Goal: Transaction & Acquisition: Purchase product/service

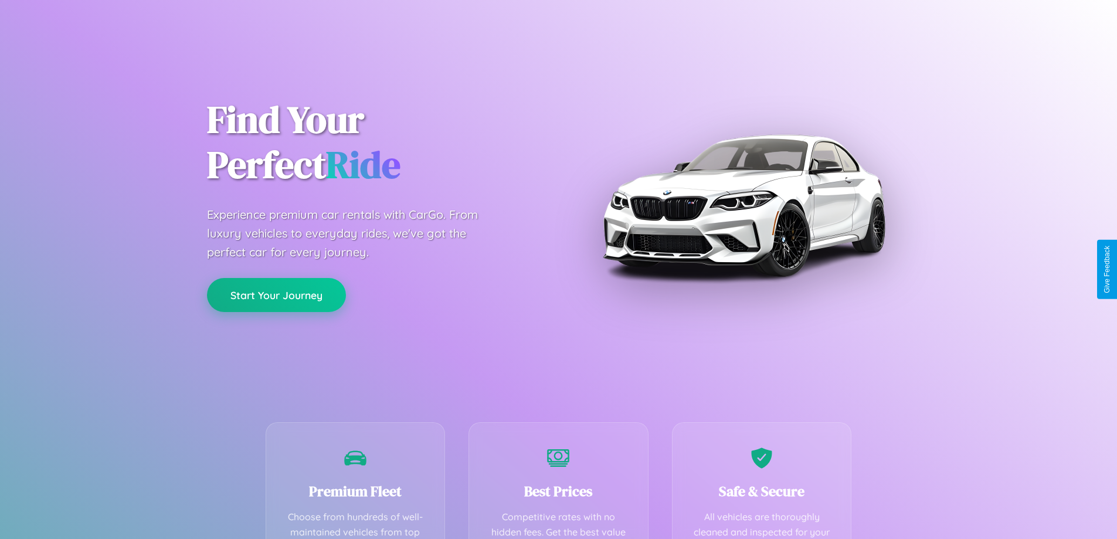
click at [276, 296] on button "Start Your Journey" at bounding box center [276, 295] width 139 height 34
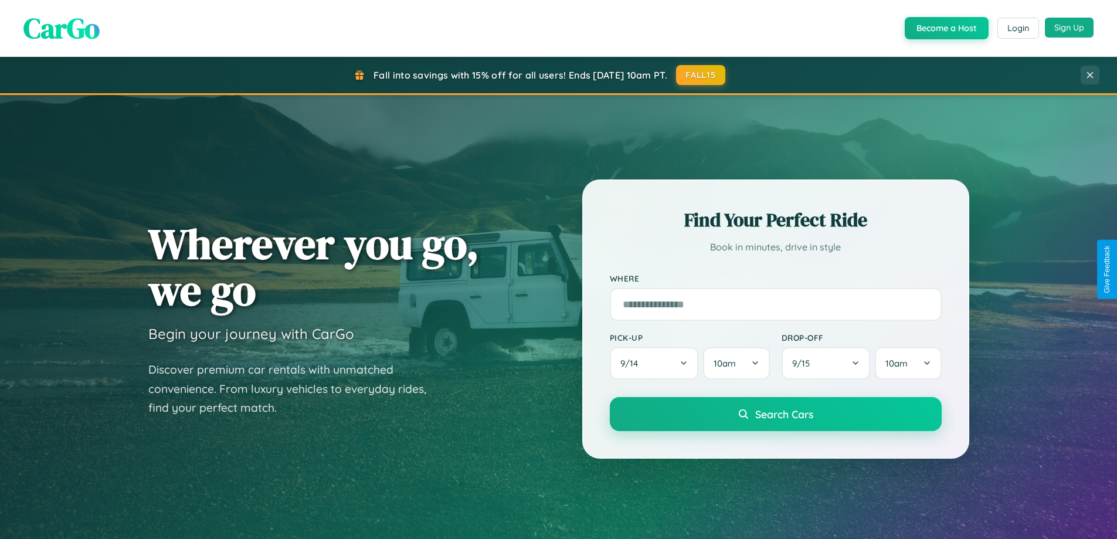
click at [1069, 28] on button "Sign Up" at bounding box center [1069, 28] width 49 height 20
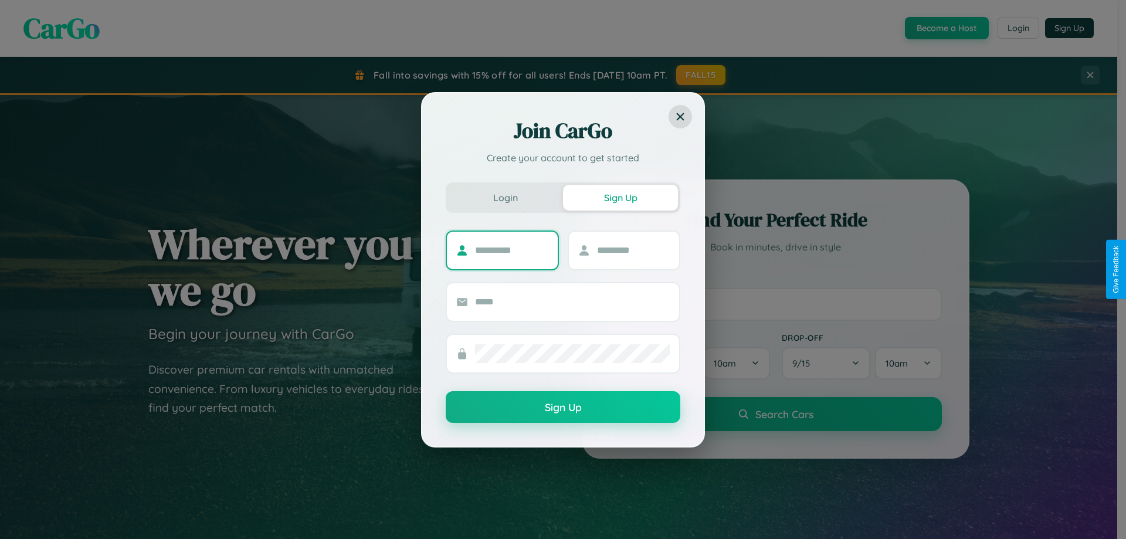
click at [511, 250] on input "text" at bounding box center [511, 250] width 73 height 19
type input "*****"
click at [633, 250] on input "text" at bounding box center [633, 250] width 73 height 19
type input "*****"
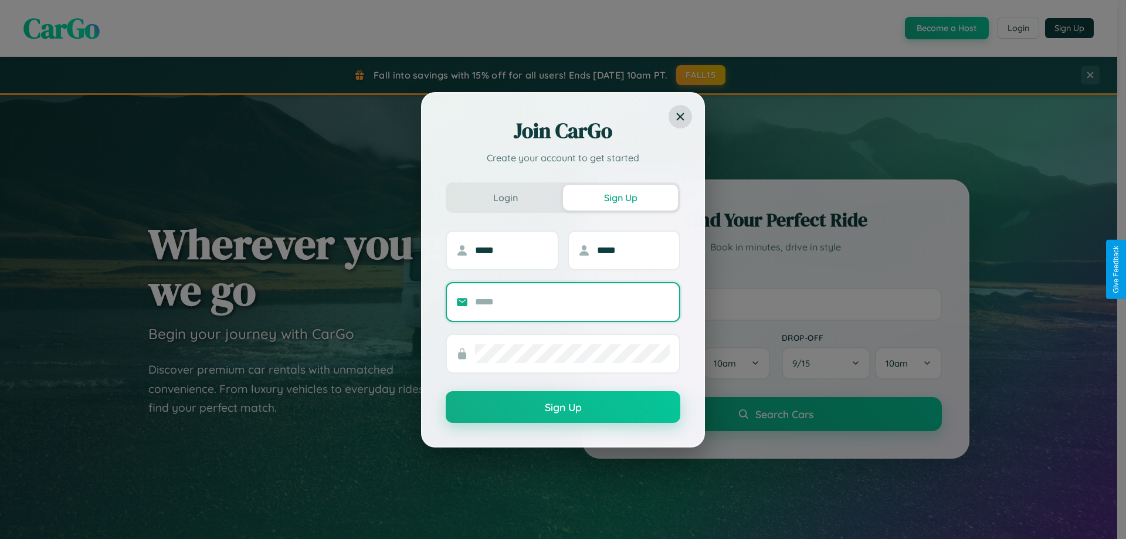
click at [572, 301] on input "text" at bounding box center [572, 302] width 195 height 19
type input "**********"
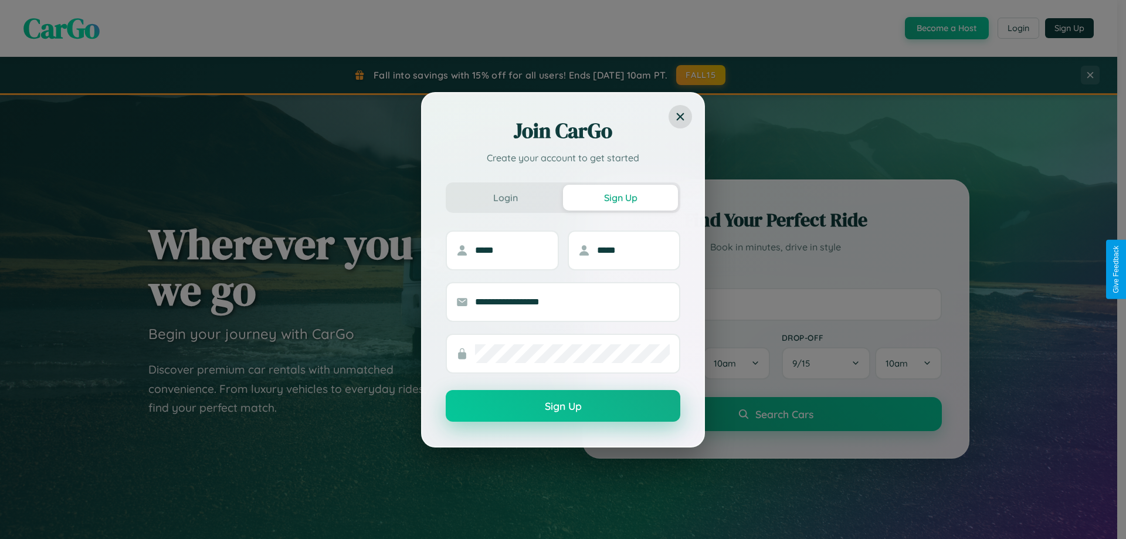
click at [563, 406] on button "Sign Up" at bounding box center [563, 406] width 235 height 32
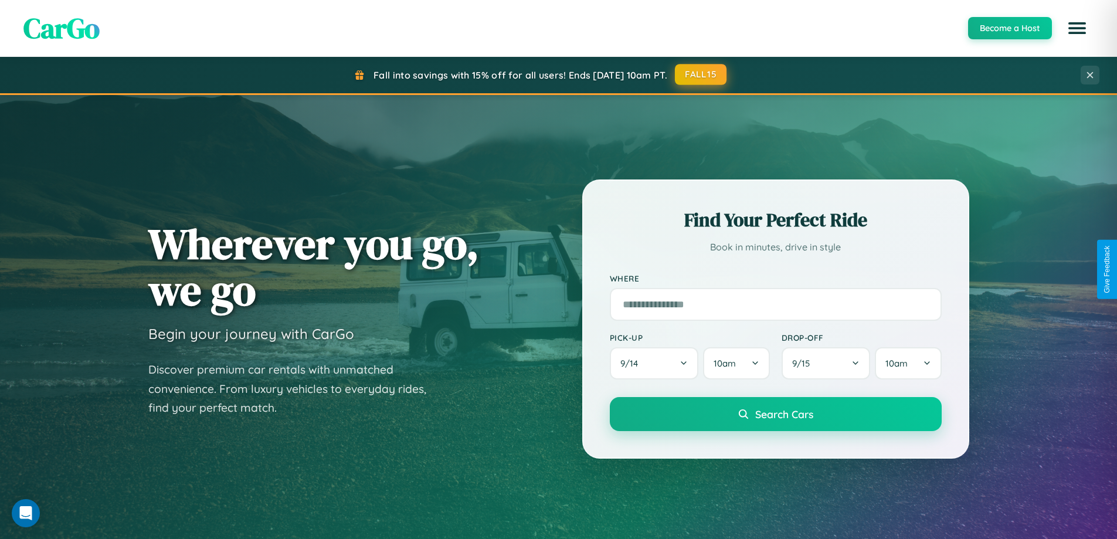
click at [702, 74] on button "FALL15" at bounding box center [701, 74] width 52 height 21
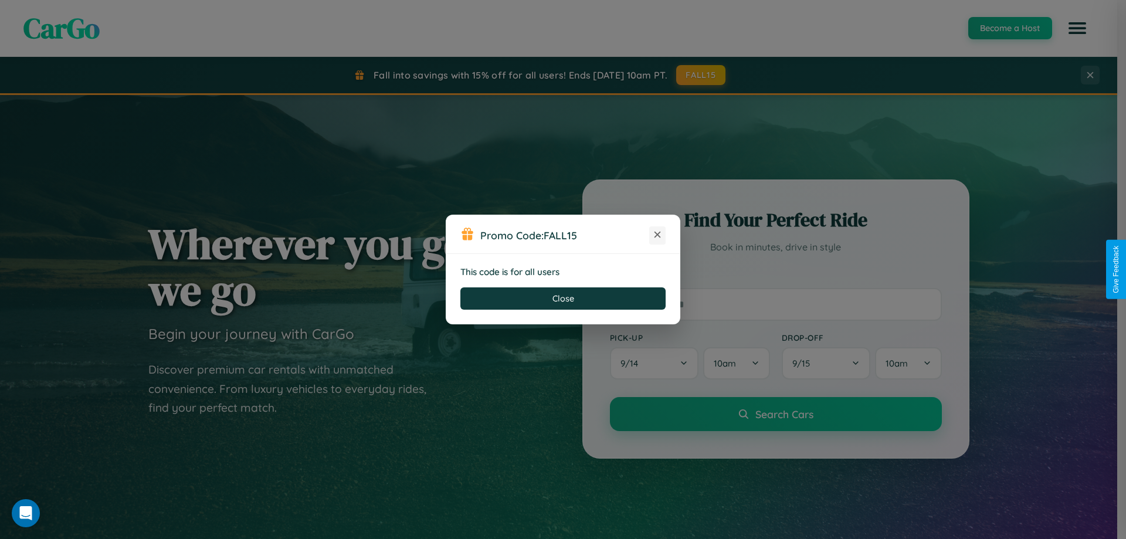
click at [658, 235] on icon at bounding box center [658, 235] width 12 height 12
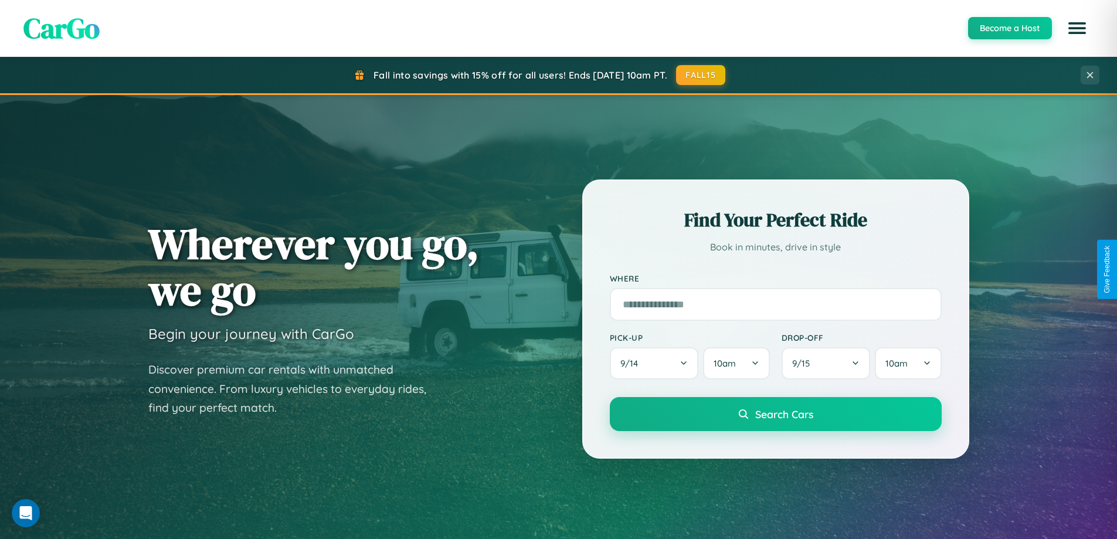
scroll to position [506, 0]
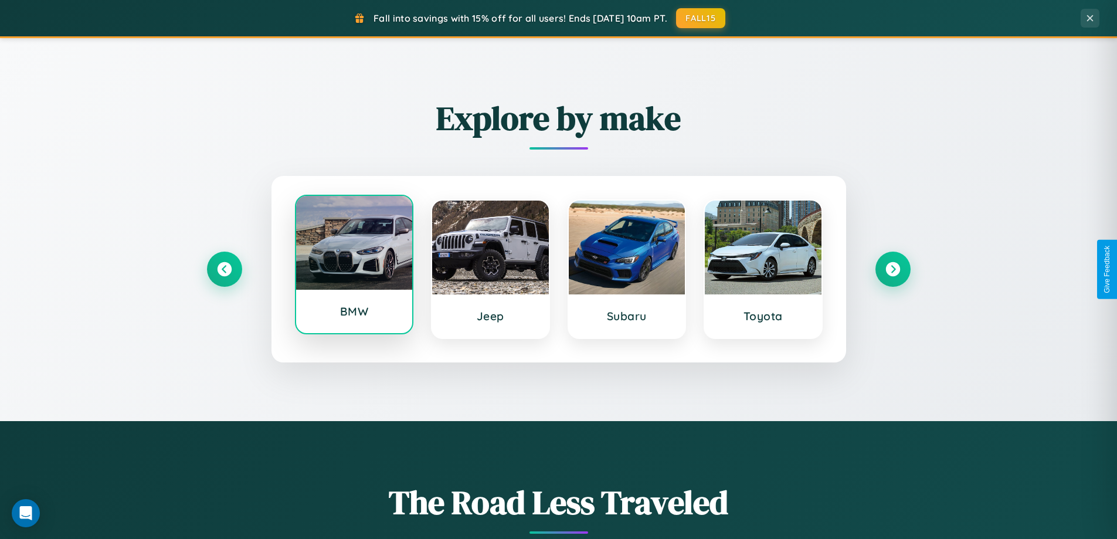
click at [354, 265] on div at bounding box center [354, 243] width 117 height 94
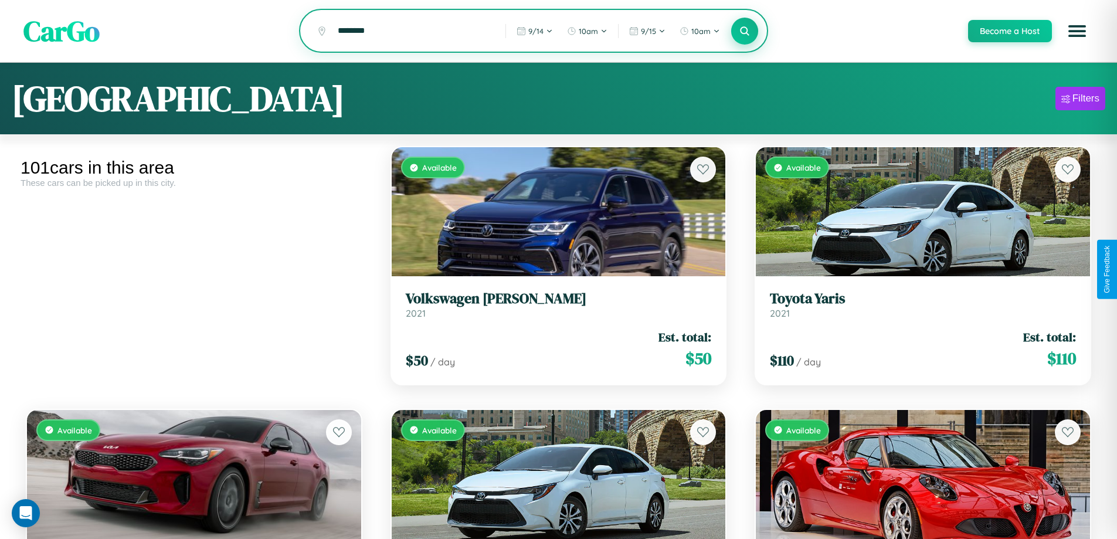
click at [744, 32] on icon at bounding box center [745, 30] width 11 height 11
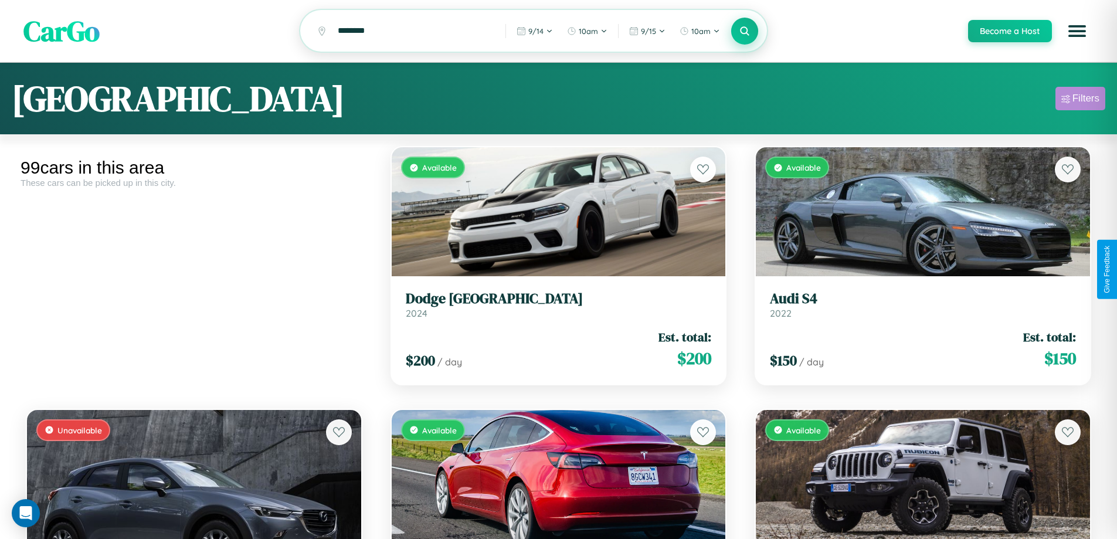
click at [1080, 100] on div "Filters" at bounding box center [1086, 99] width 27 height 12
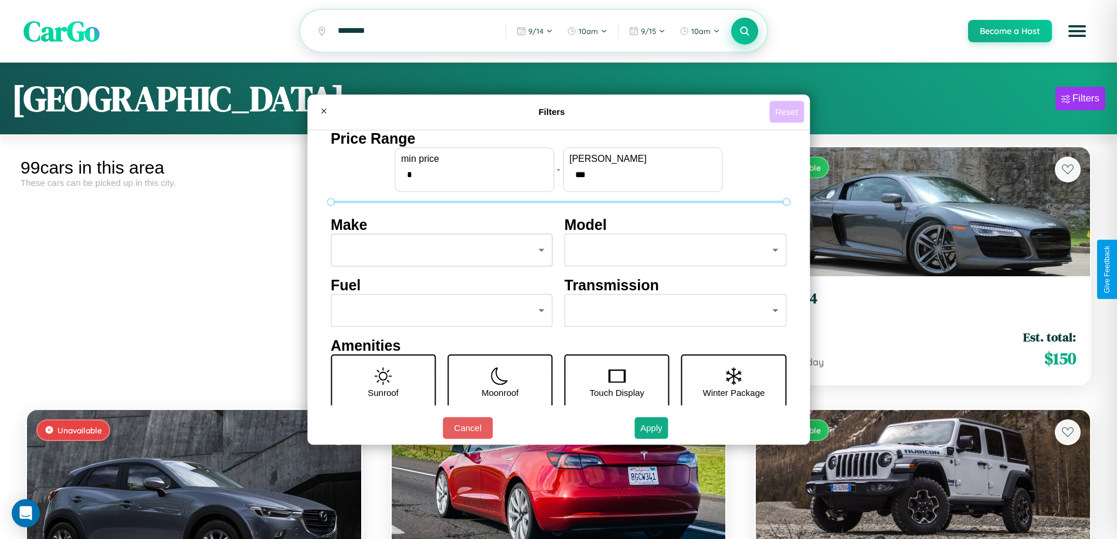
click at [788, 111] on button "Reset" at bounding box center [787, 112] width 35 height 22
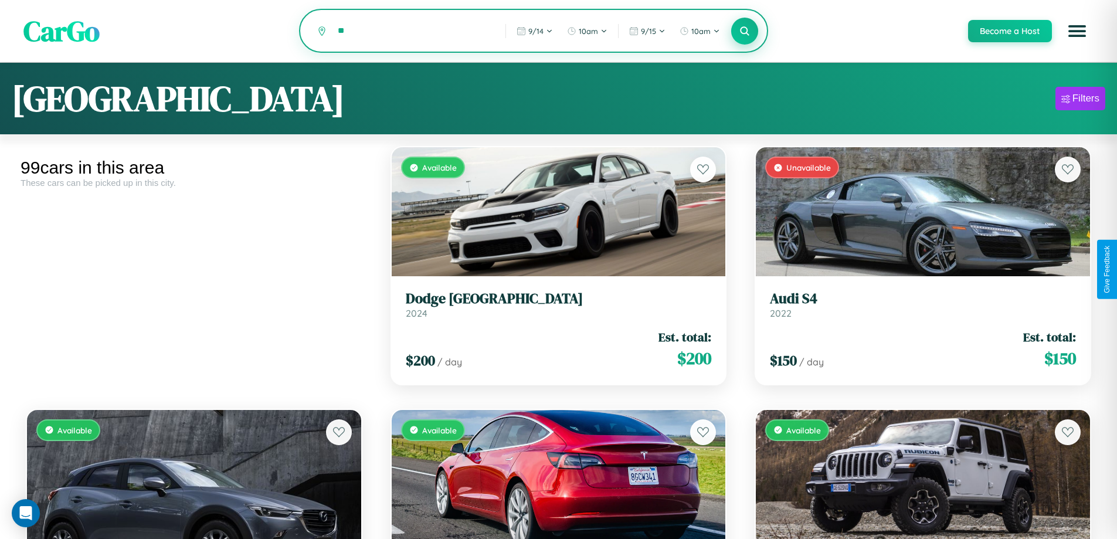
type input "*"
type input "********"
click at [744, 32] on icon at bounding box center [745, 30] width 11 height 11
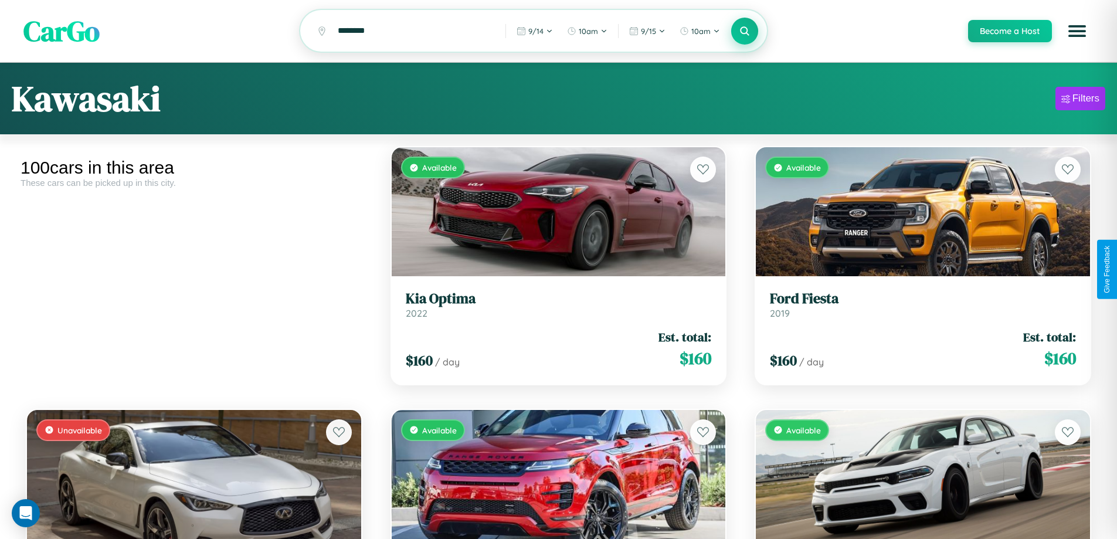
scroll to position [690, 0]
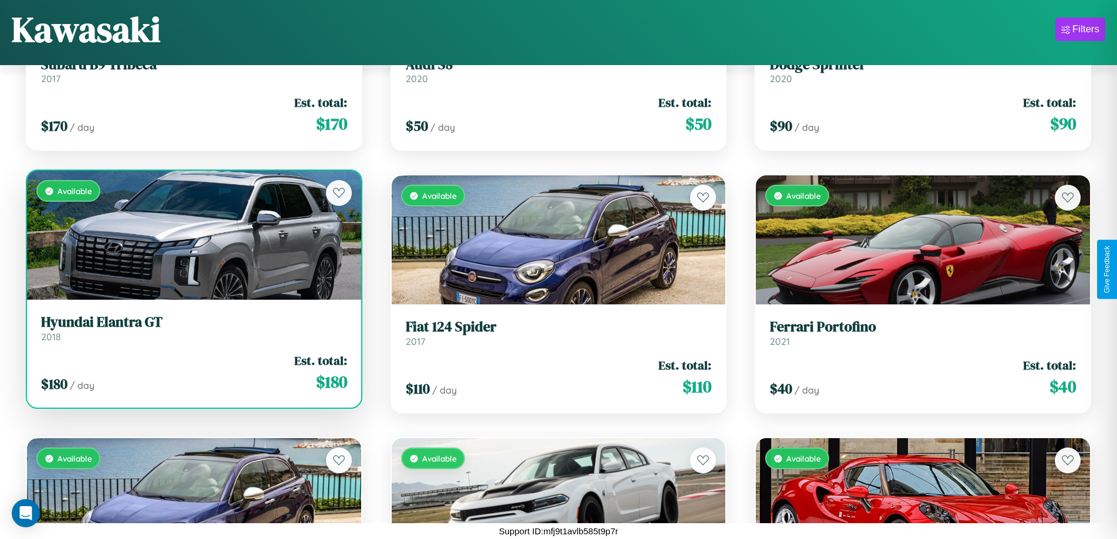
click at [192, 333] on link "Hyundai Elantra GT 2018" at bounding box center [194, 328] width 306 height 29
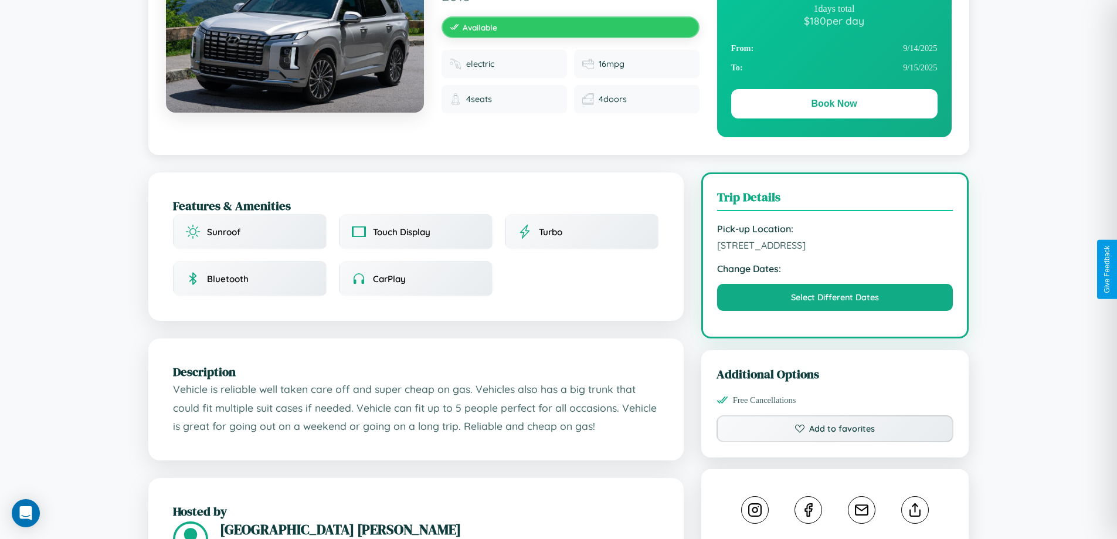
scroll to position [304, 0]
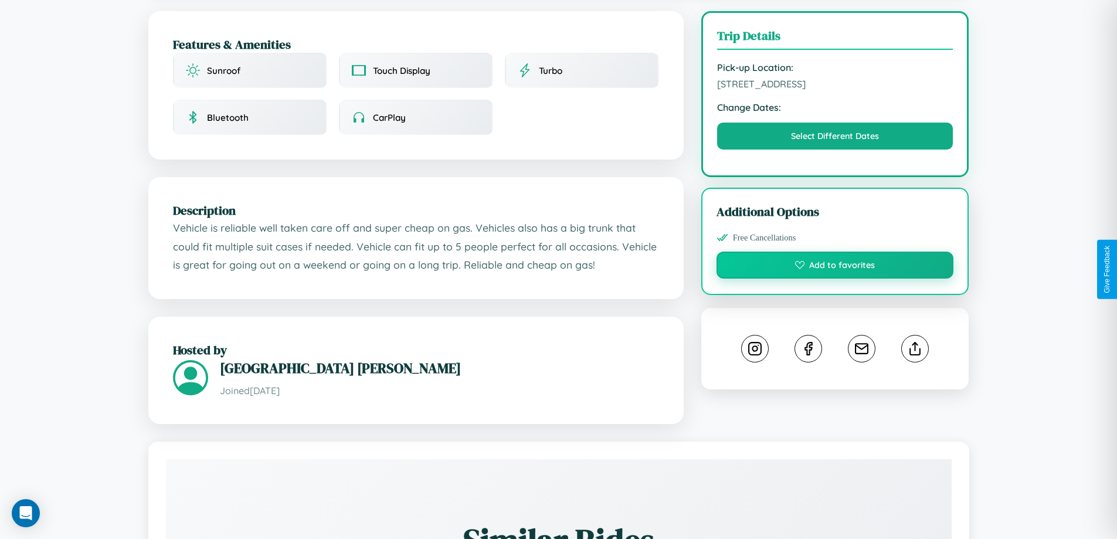
click at [835, 269] on button "Add to favorites" at bounding box center [836, 265] width 238 height 27
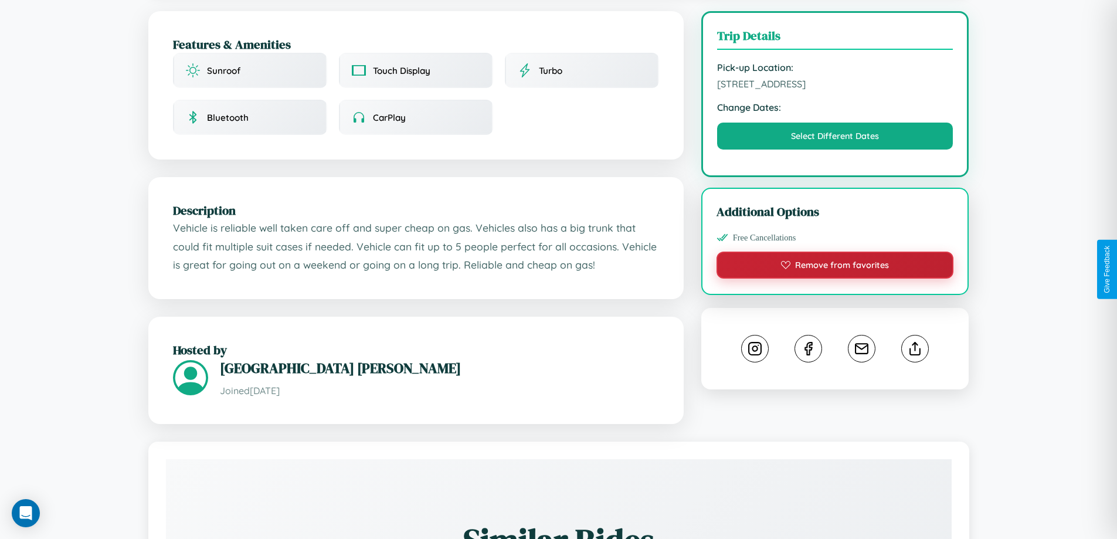
scroll to position [121, 0]
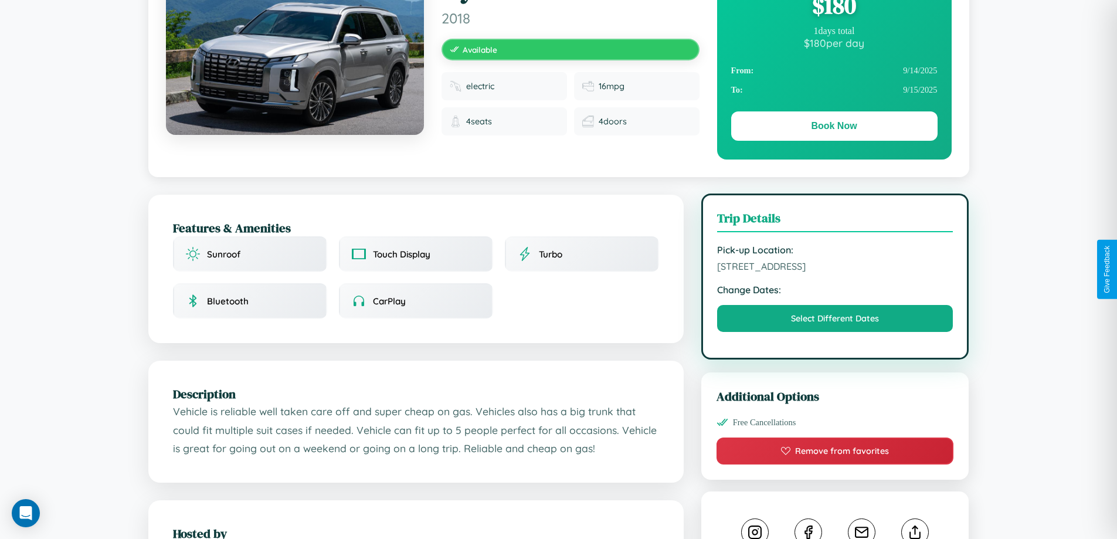
click at [835, 268] on span "197 Market Street Kawasaki 84606 Japan" at bounding box center [835, 266] width 236 height 12
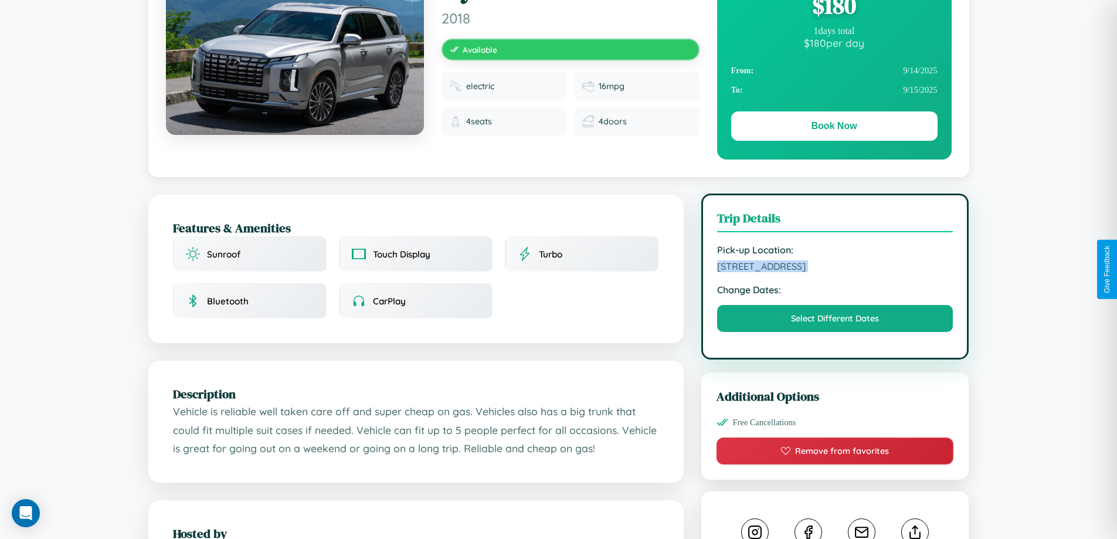
click at [835, 268] on span "197 Market Street Kawasaki 84606 Japan" at bounding box center [835, 266] width 236 height 12
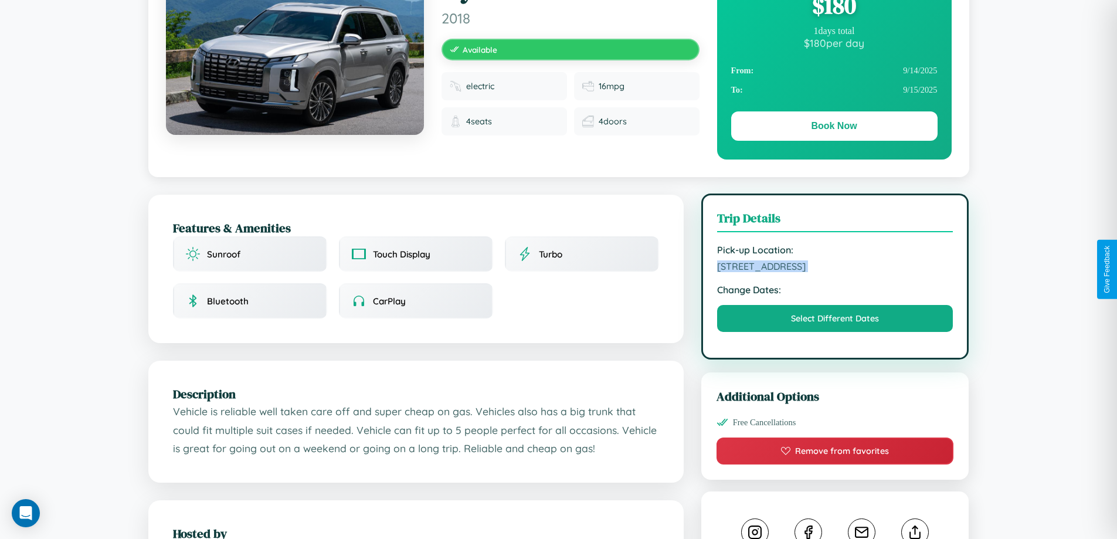
click at [835, 268] on span "197 Market Street Kawasaki 84606 Japan" at bounding box center [835, 266] width 236 height 12
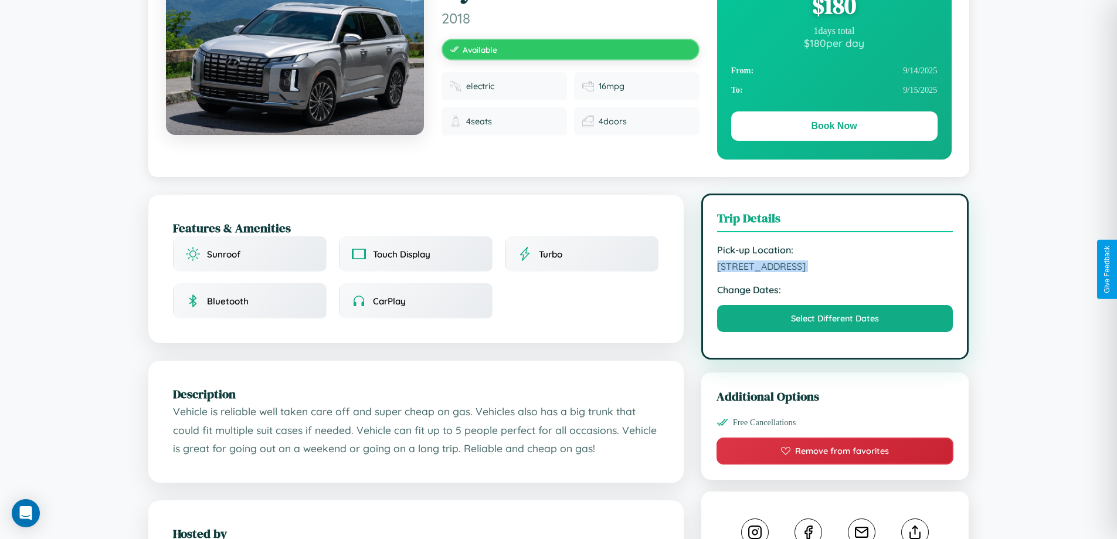
click at [835, 268] on span "197 Market Street Kawasaki 84606 Japan" at bounding box center [835, 266] width 236 height 12
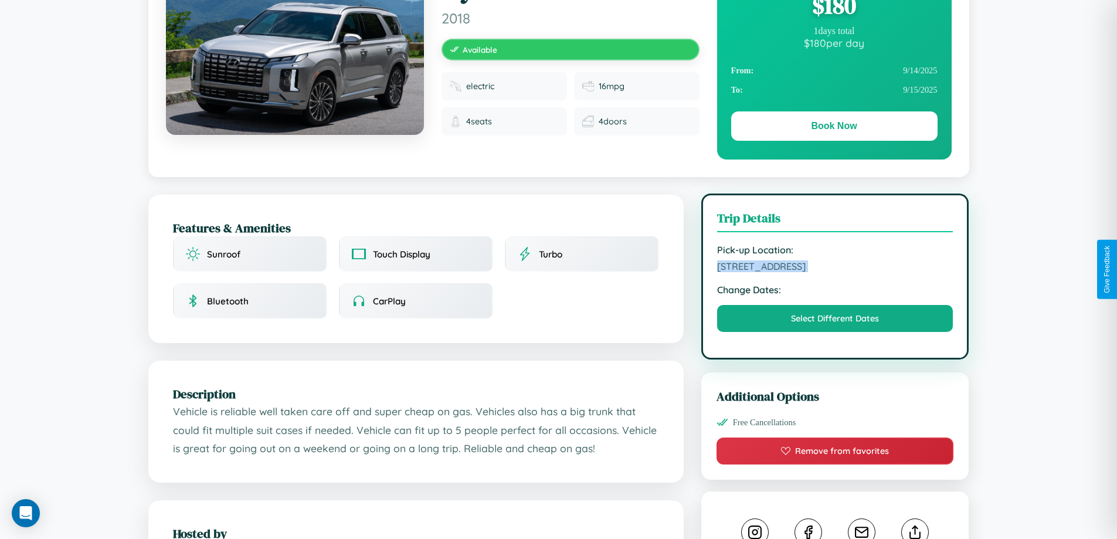
click at [835, 268] on span "197 Market Street Kawasaki 84606 Japan" at bounding box center [835, 266] width 236 height 12
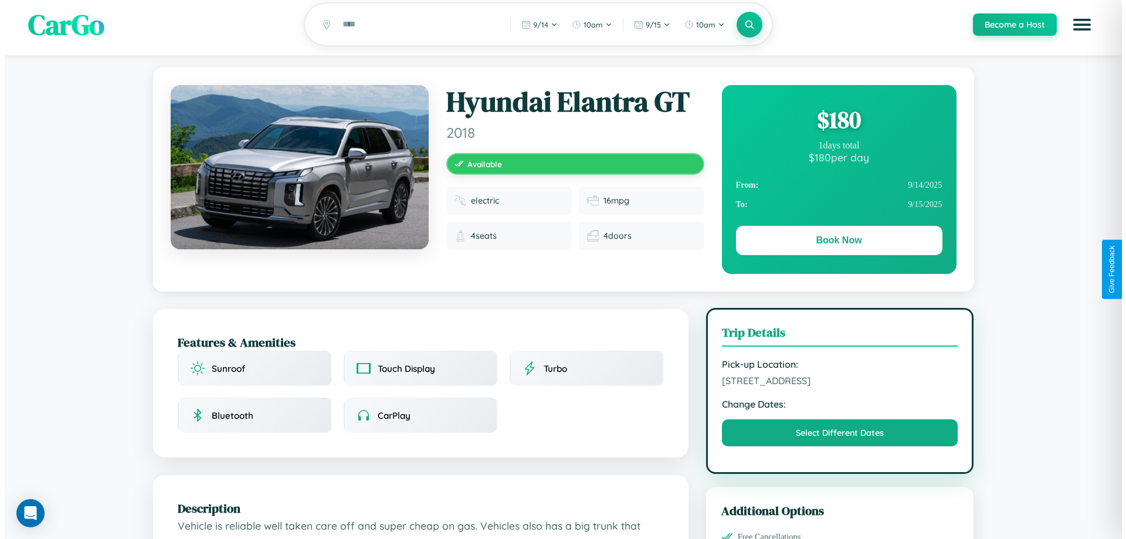
scroll to position [0, 0]
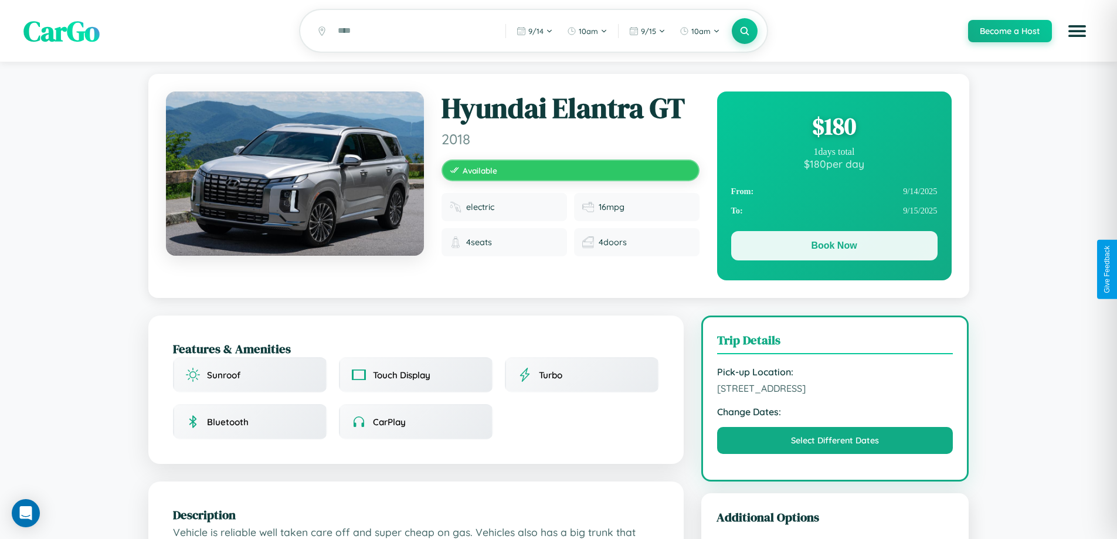
click at [834, 248] on button "Book Now" at bounding box center [834, 245] width 206 height 29
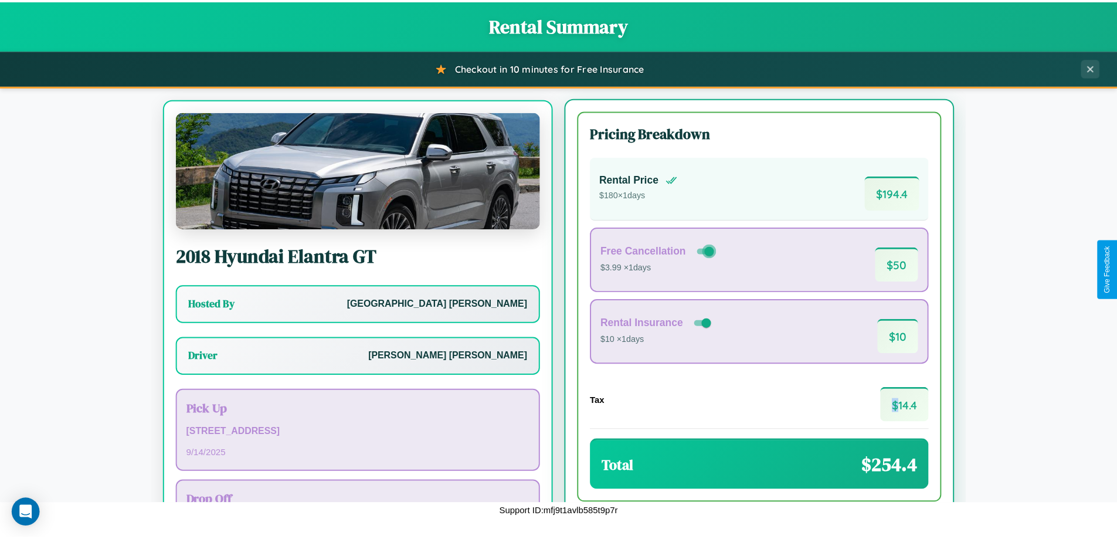
scroll to position [55, 0]
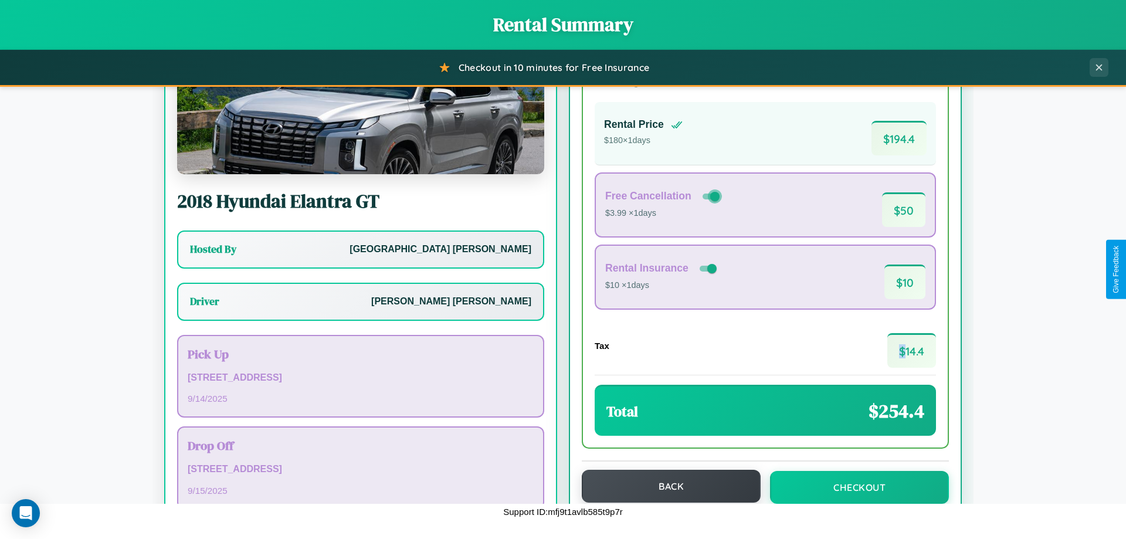
click at [666, 486] on button "Back" at bounding box center [671, 486] width 179 height 33
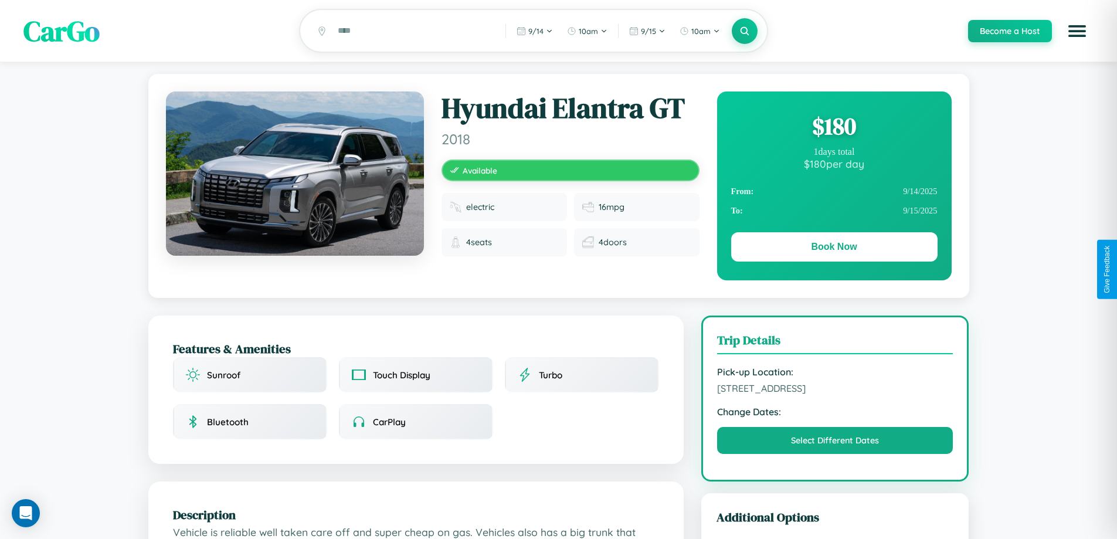
scroll to position [687, 0]
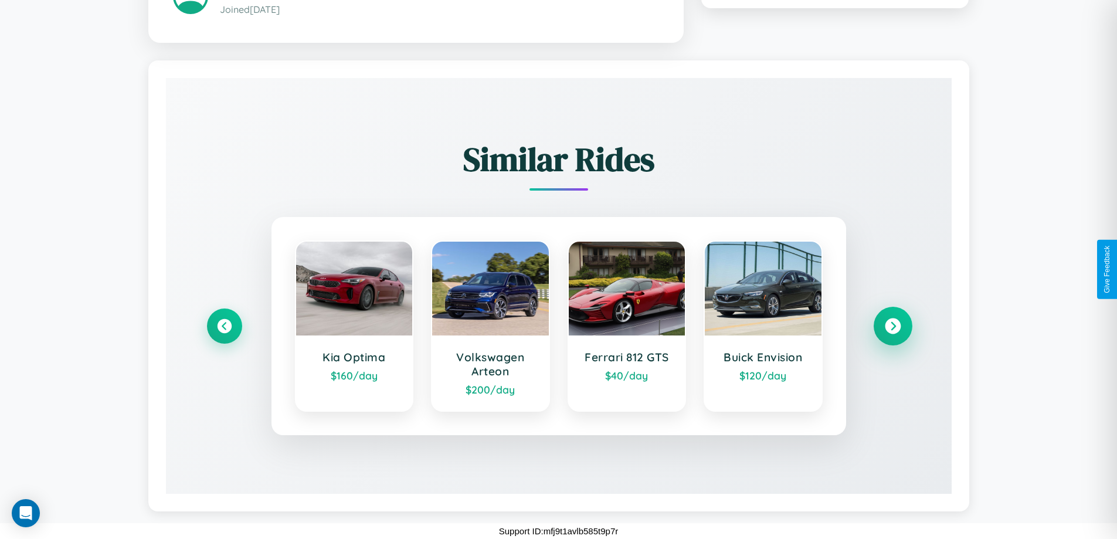
click at [893, 326] on icon at bounding box center [893, 326] width 16 height 16
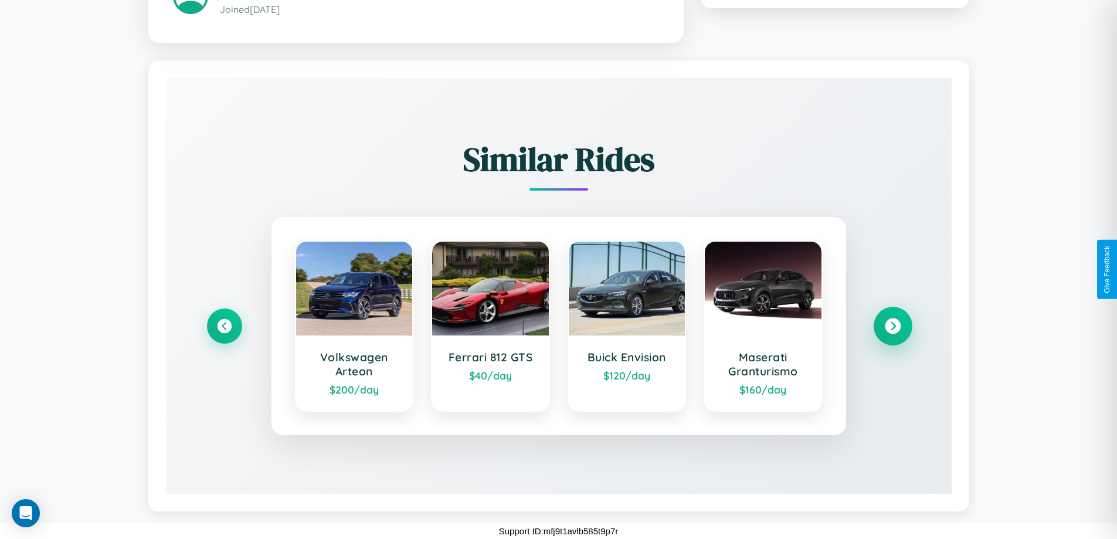
click at [893, 326] on icon at bounding box center [893, 326] width 16 height 16
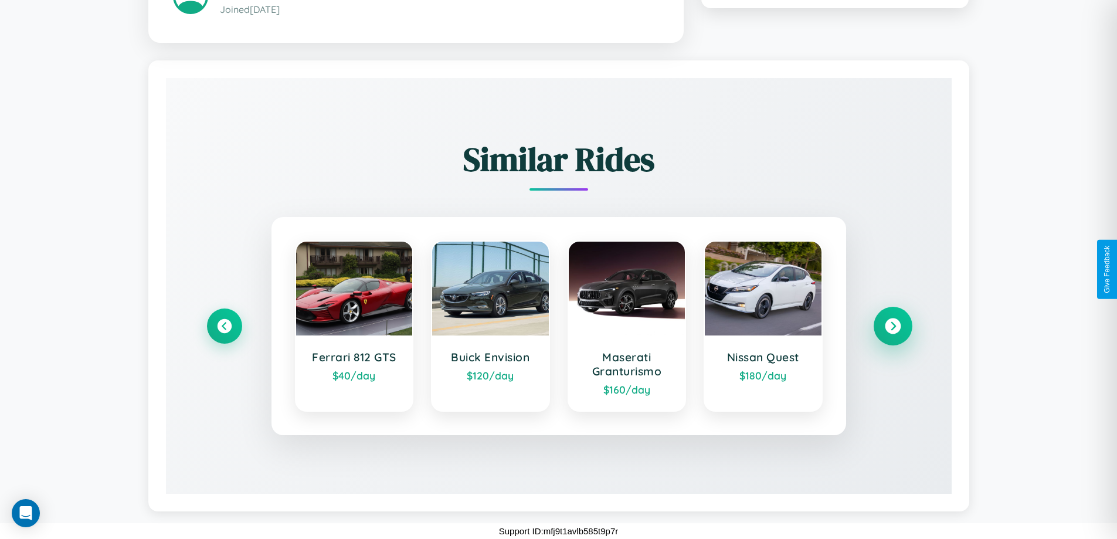
click at [893, 326] on icon at bounding box center [893, 326] width 16 height 16
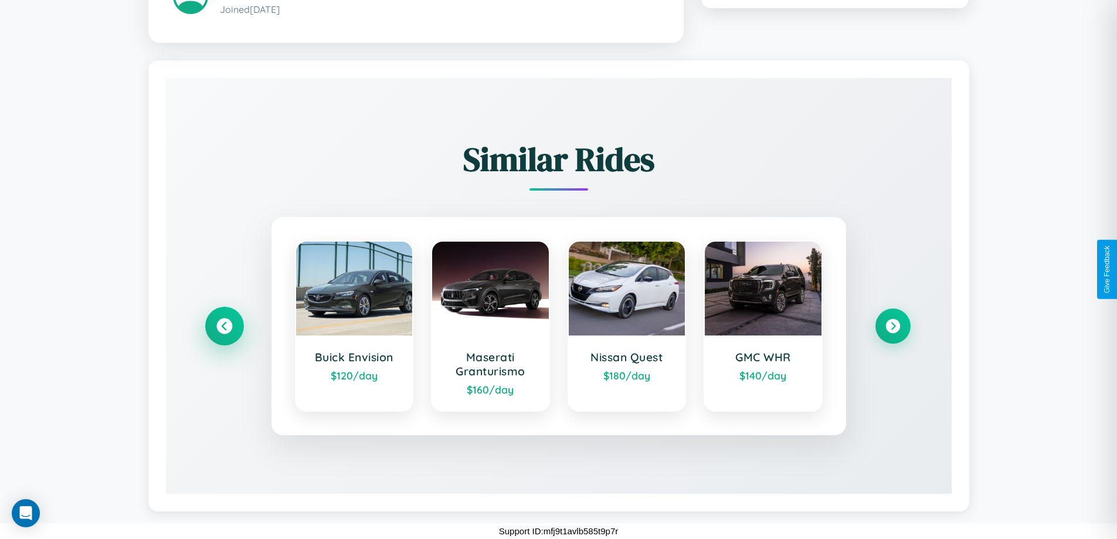
click at [224, 326] on icon at bounding box center [224, 326] width 16 height 16
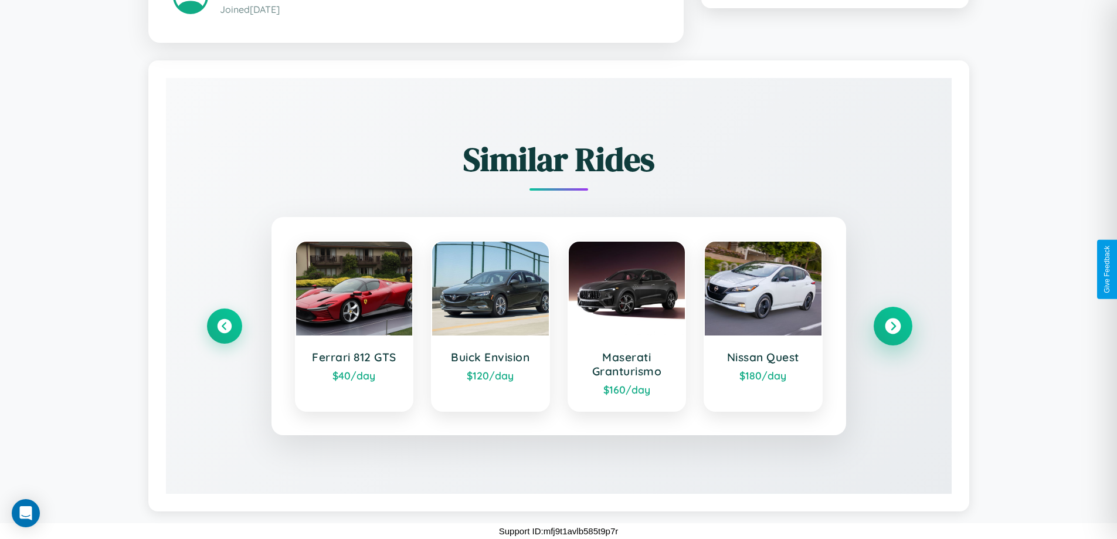
click at [893, 326] on icon at bounding box center [893, 326] width 16 height 16
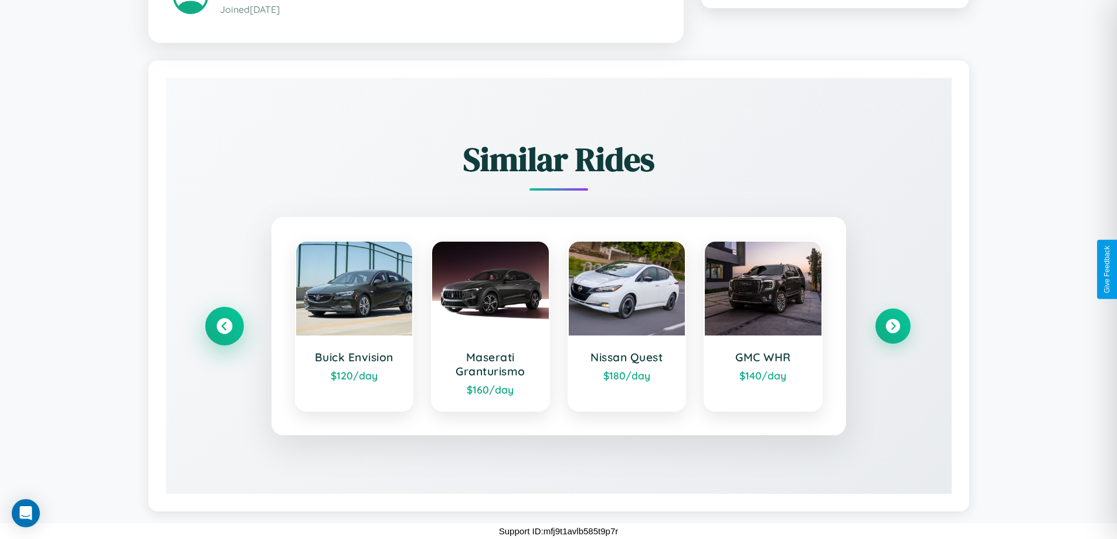
click at [224, 326] on icon at bounding box center [224, 326] width 16 height 16
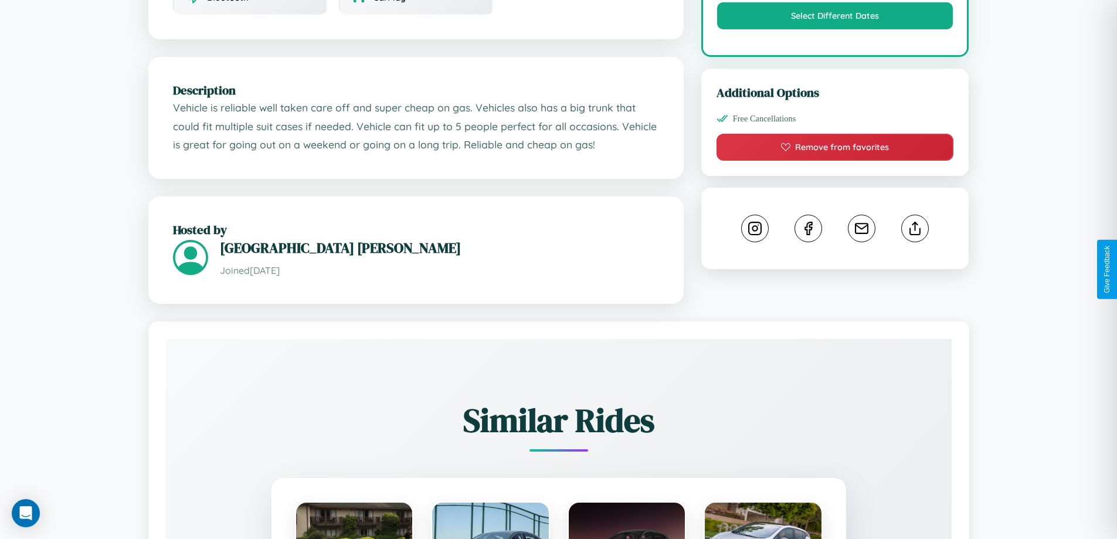
scroll to position [385, 0]
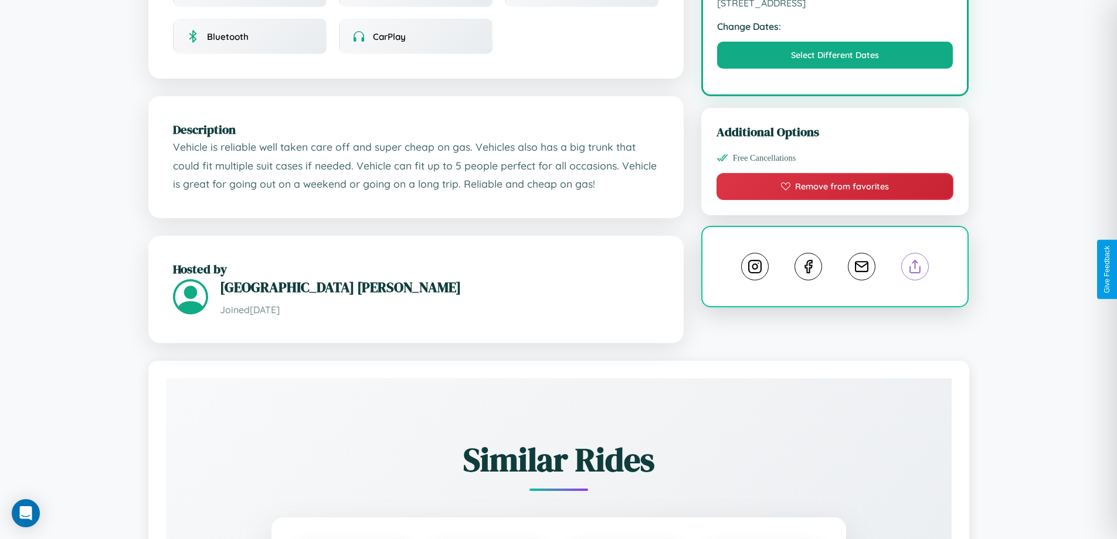
click at [916, 268] on line at bounding box center [916, 264] width 0 height 8
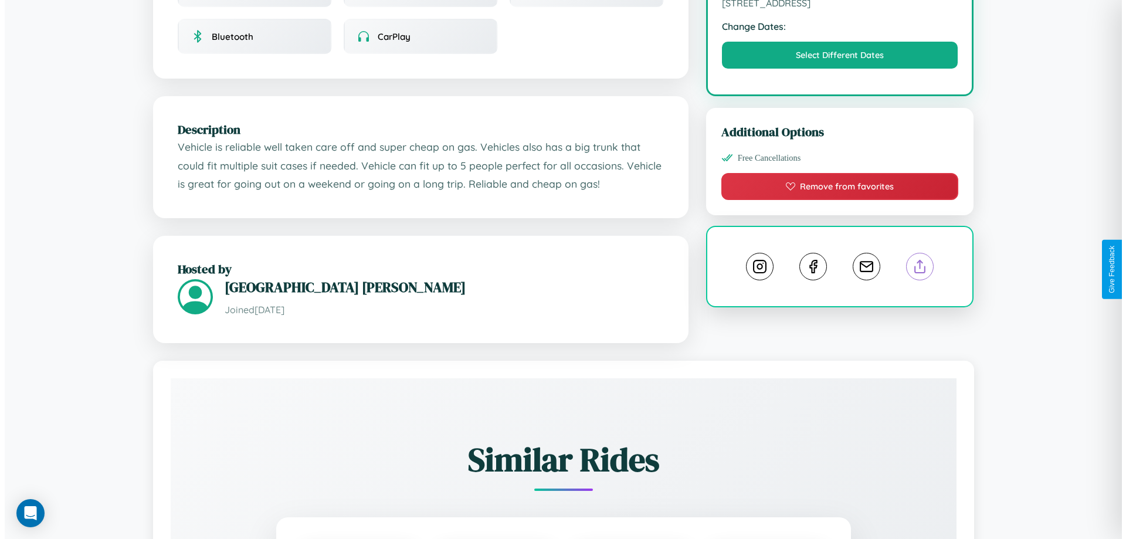
scroll to position [0, 0]
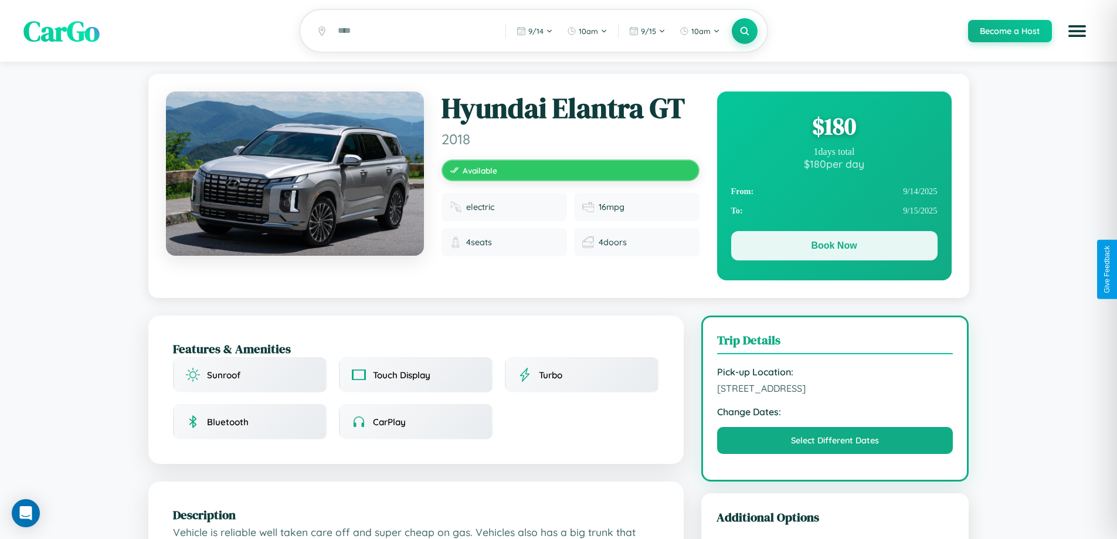
click at [834, 249] on button "Book Now" at bounding box center [834, 245] width 206 height 29
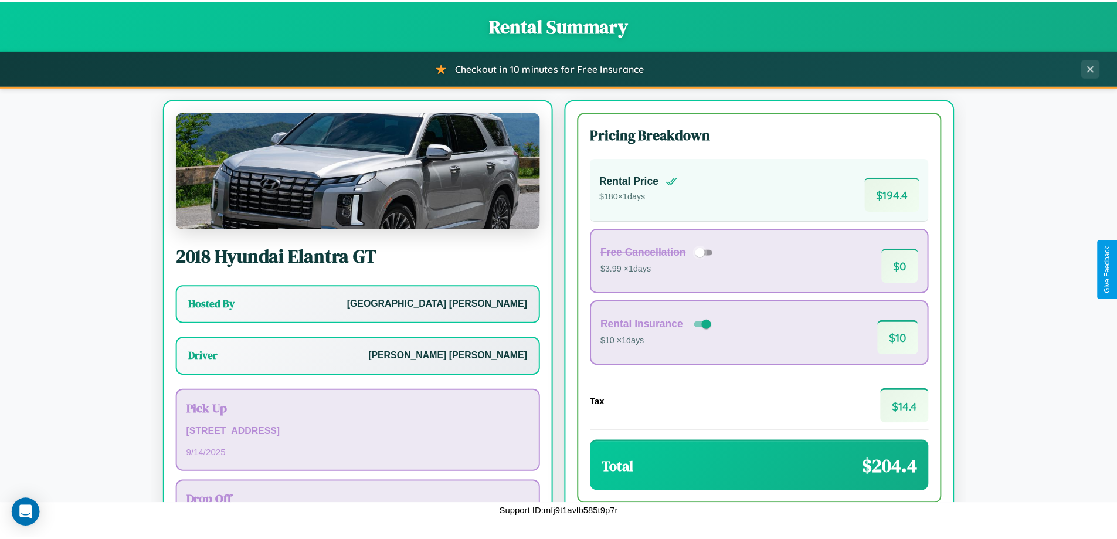
scroll to position [84, 0]
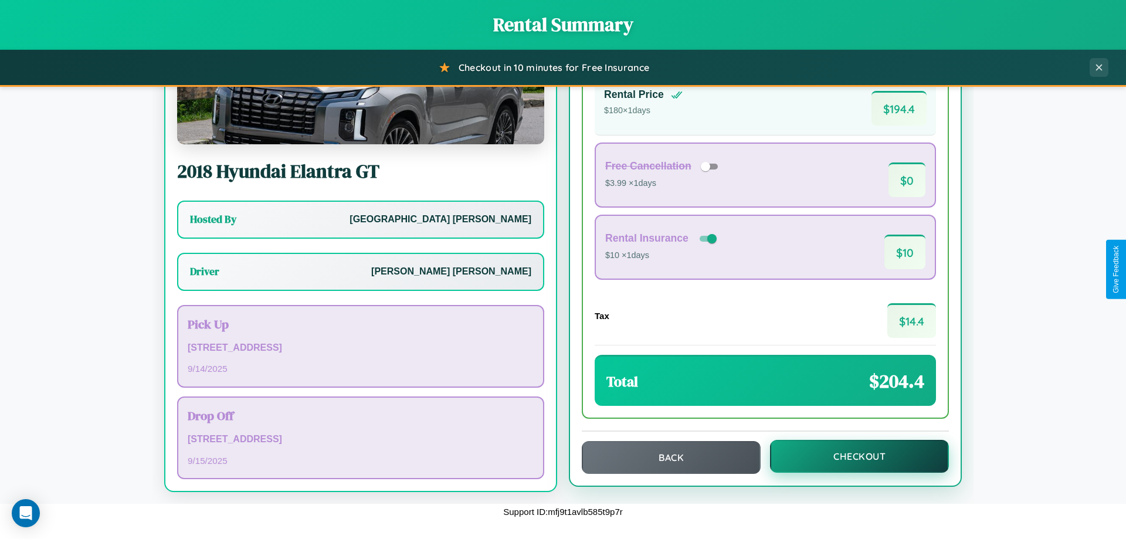
click at [852, 456] on button "Checkout" at bounding box center [859, 456] width 179 height 33
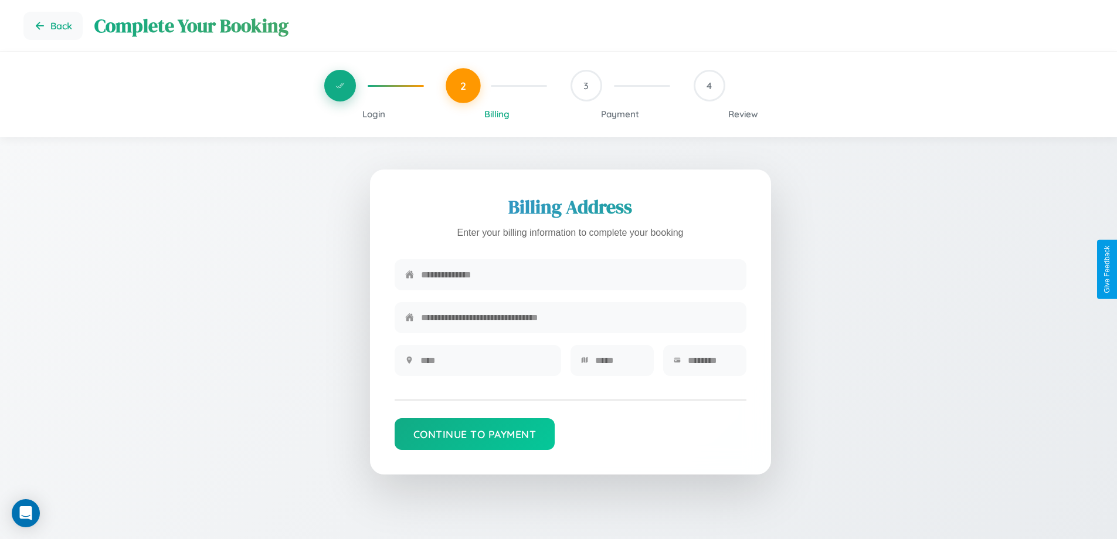
click at [578, 276] on input "text" at bounding box center [578, 274] width 315 height 29
type input "**********"
click at [485, 364] on input "text" at bounding box center [486, 360] width 130 height 29
type input "********"
click at [619, 364] on input "text" at bounding box center [619, 360] width 48 height 29
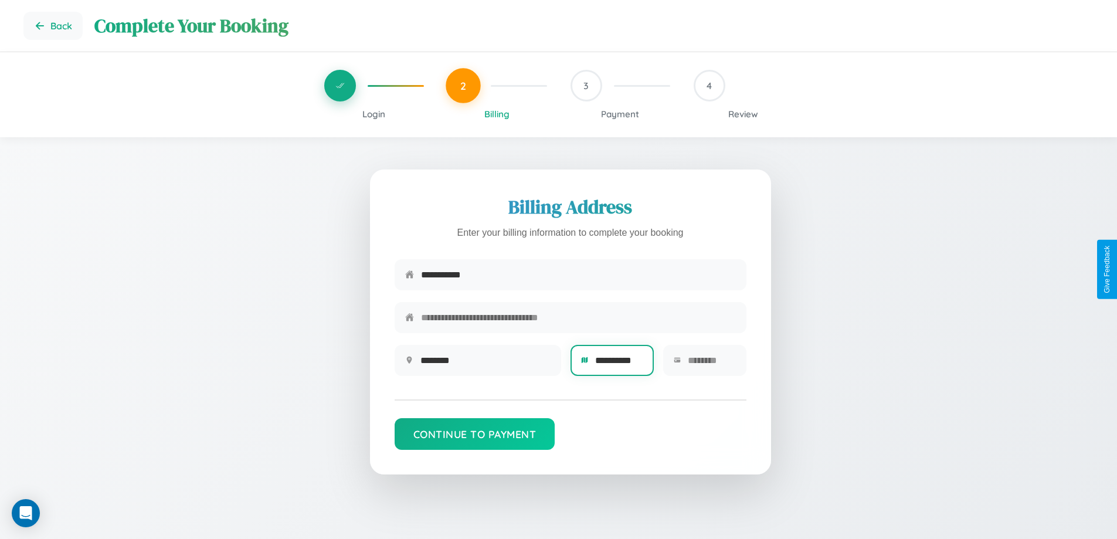
scroll to position [0, 4]
type input "**********"
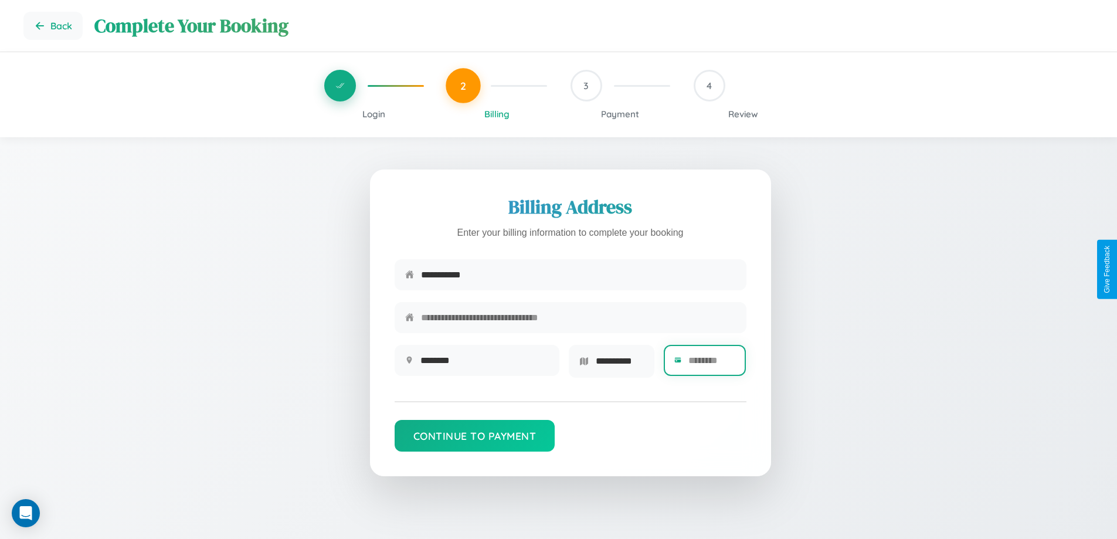
scroll to position [0, 0]
click at [712, 364] on input "text" at bounding box center [713, 360] width 48 height 29
type input "*****"
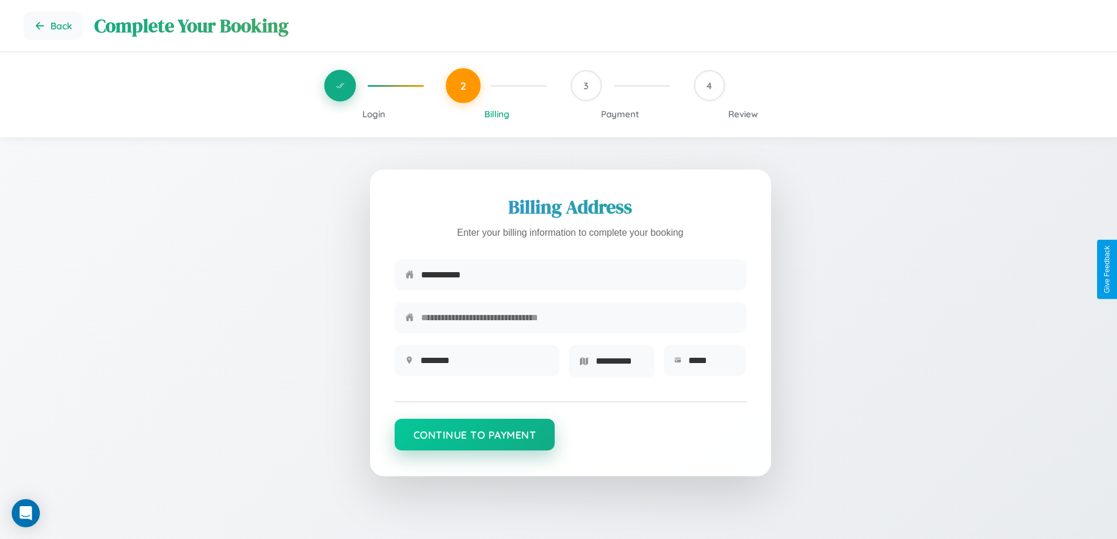
click at [475, 439] on button "Continue to Payment" at bounding box center [475, 435] width 161 height 32
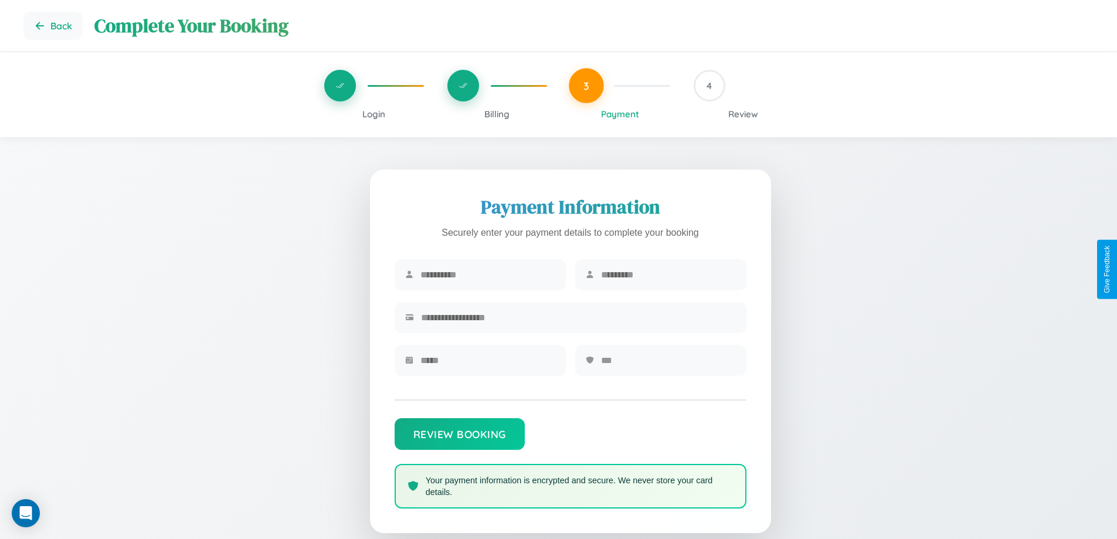
click at [487, 275] on input "text" at bounding box center [488, 274] width 135 height 29
type input "********"
click at [668, 275] on input "text" at bounding box center [668, 274] width 135 height 29
type input "********"
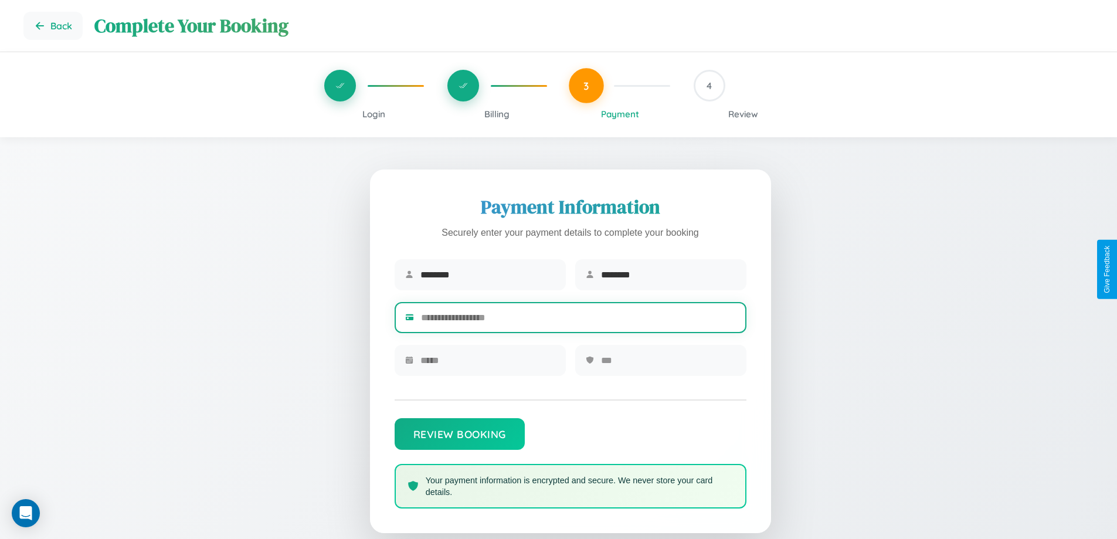
click at [578, 320] on input "text" at bounding box center [578, 317] width 315 height 29
type input "**********"
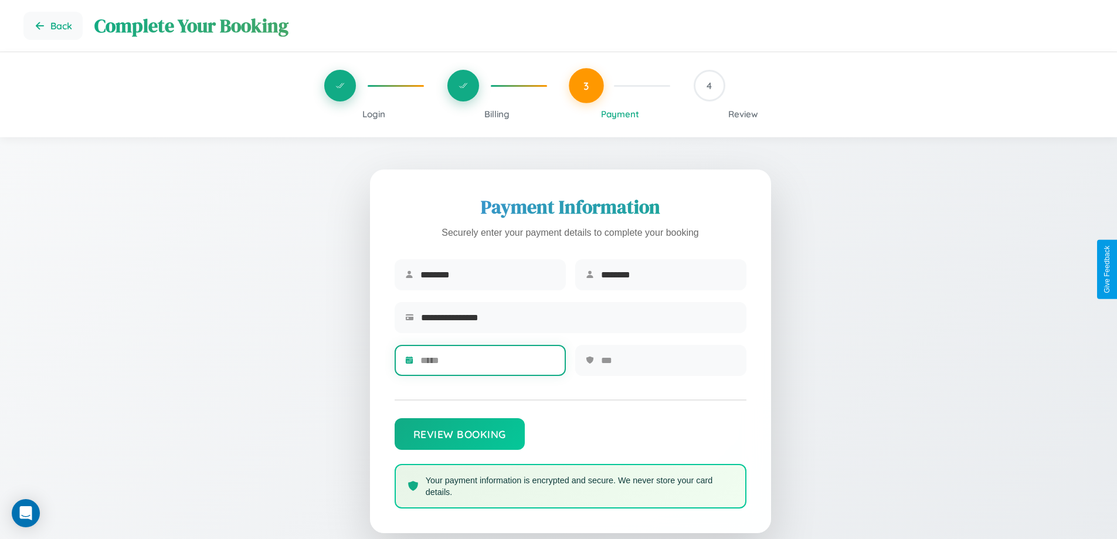
click at [487, 364] on input "text" at bounding box center [488, 360] width 135 height 29
type input "*****"
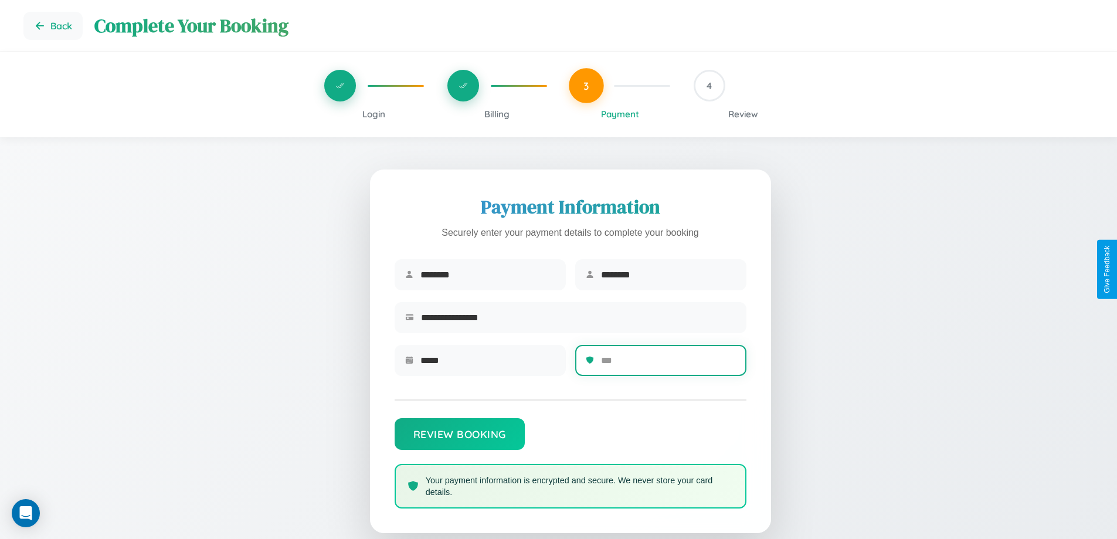
click at [668, 364] on input "text" at bounding box center [668, 360] width 135 height 29
type input "***"
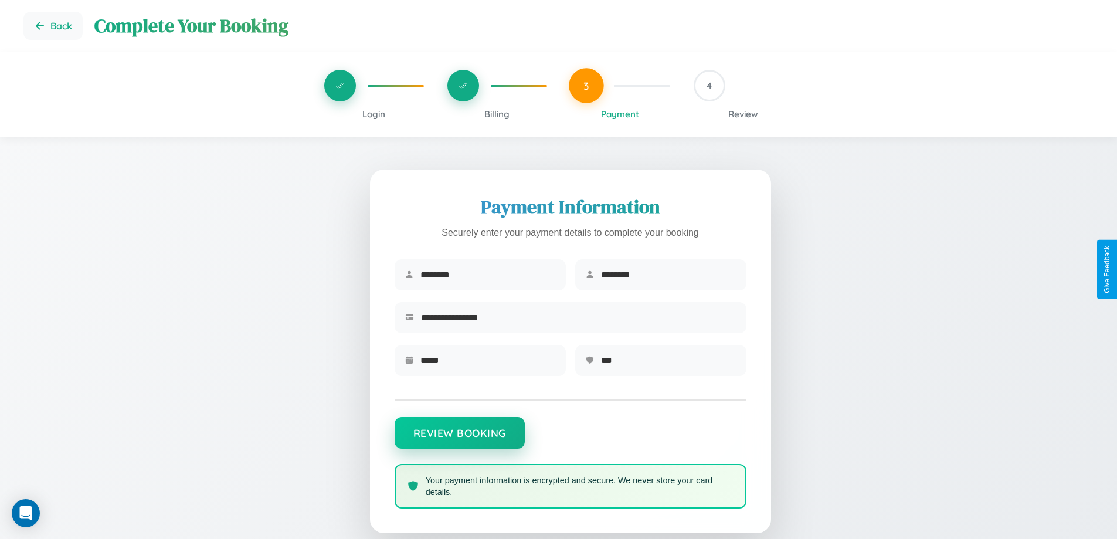
click at [459, 439] on button "Review Booking" at bounding box center [460, 433] width 130 height 32
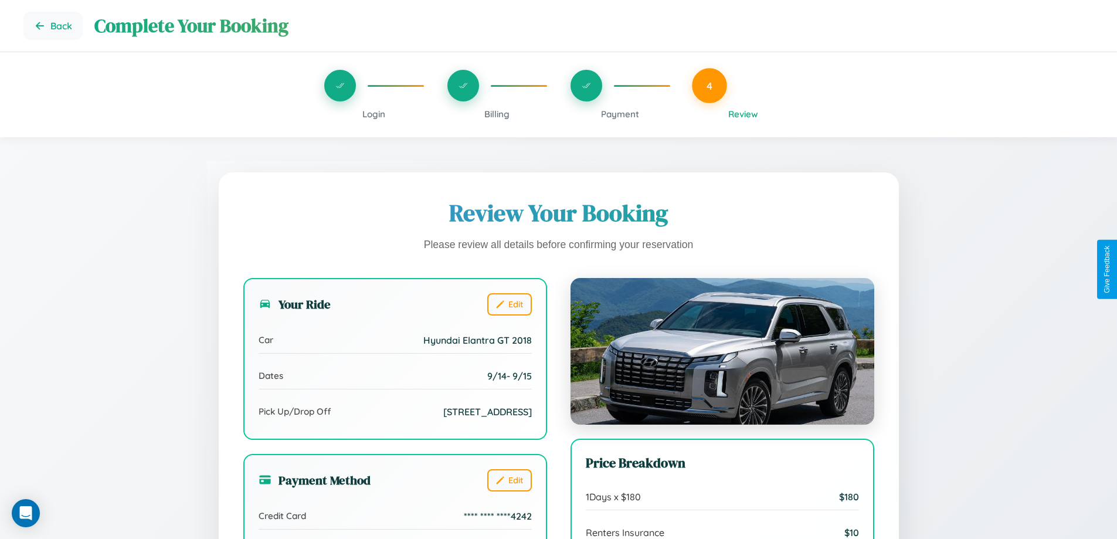
scroll to position [323, 0]
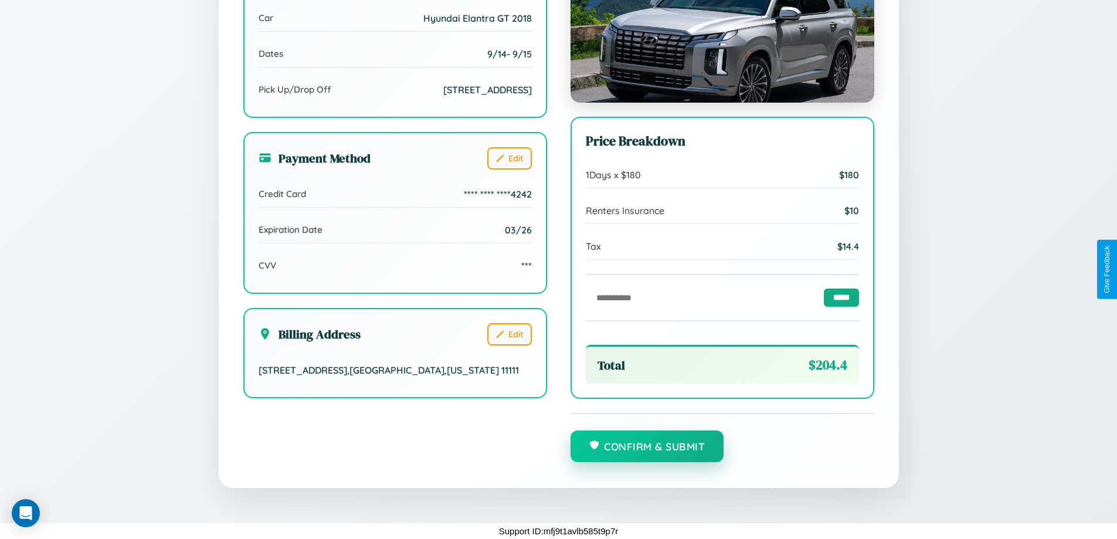
click at [647, 446] on button "Confirm & Submit" at bounding box center [648, 447] width 154 height 32
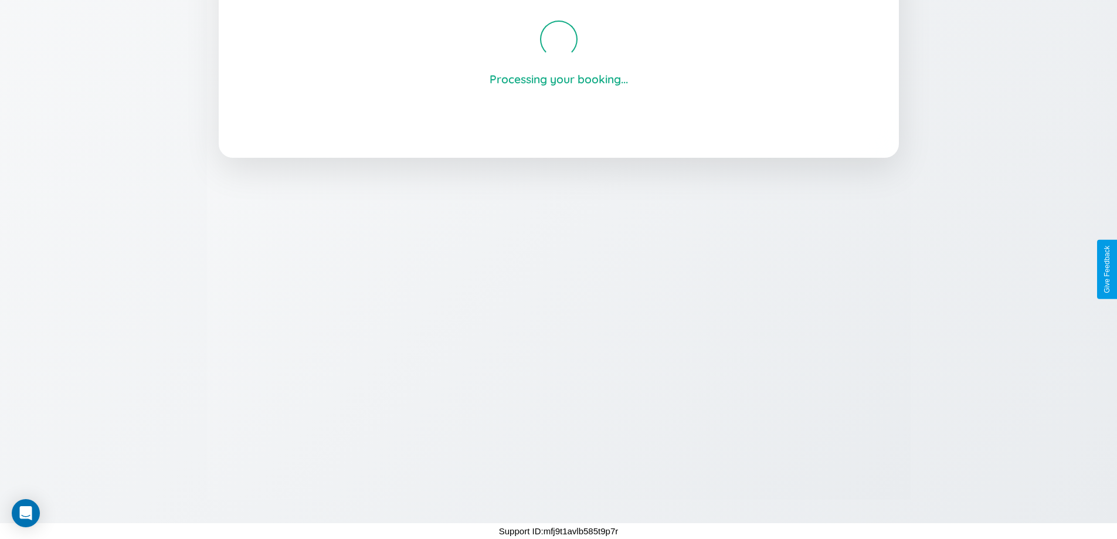
scroll to position [223, 0]
